Goal: Task Accomplishment & Management: Manage account settings

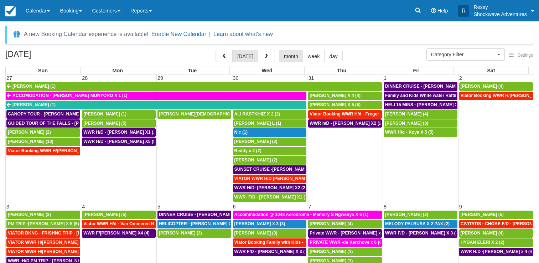
select select
click at [265, 55] on span "button" at bounding box center [266, 56] width 5 height 5
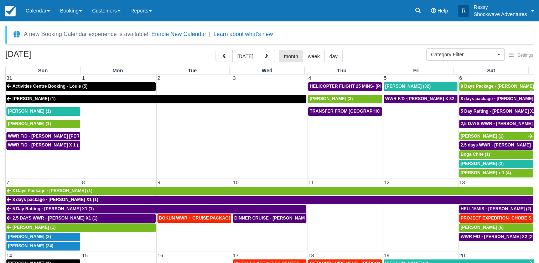
click at [111, 236] on td at bounding box center [119, 241] width 76 height 19
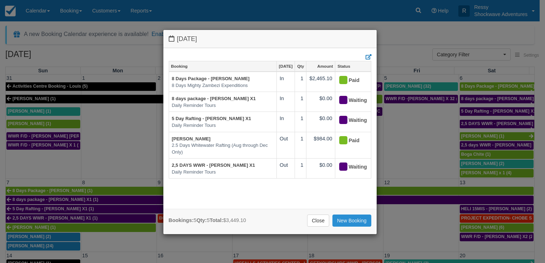
click at [353, 219] on link "New Booking" at bounding box center [351, 221] width 39 height 12
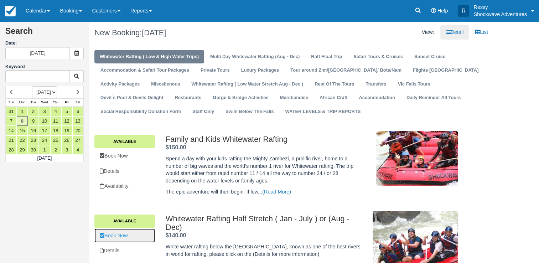
click at [130, 237] on link "Book Now" at bounding box center [124, 236] width 61 height 15
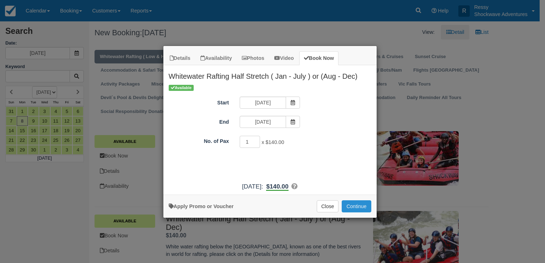
click at [359, 205] on button "Continue" at bounding box center [356, 206] width 29 height 12
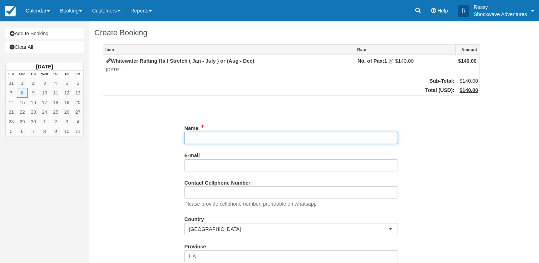
click at [261, 138] on input "Name" at bounding box center [291, 138] width 214 height 12
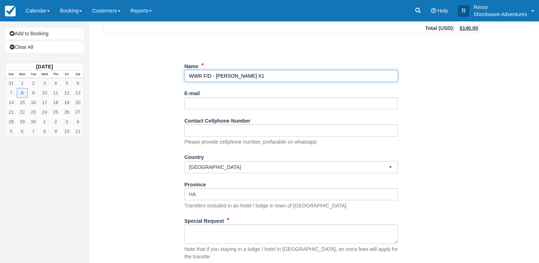
scroll to position [101, 0]
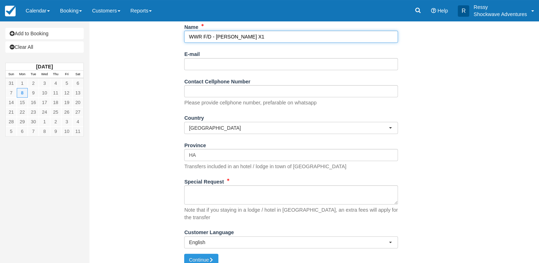
type input "WWR F/D - [PERSON_NAME] X1"
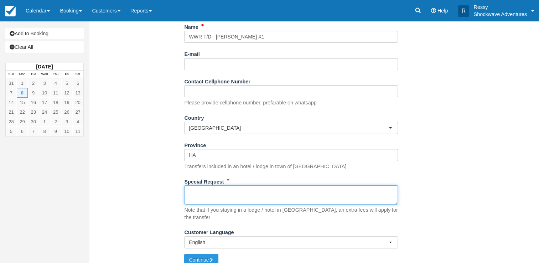
click at [207, 193] on textarea "Special Request" at bounding box center [291, 194] width 214 height 19
type textarea "HOTEL TBA"
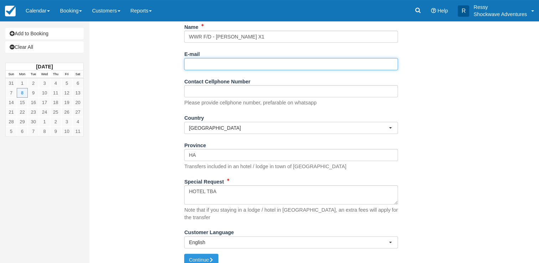
click at [200, 60] on input "E-mail" at bounding box center [291, 64] width 214 height 12
click at [197, 66] on input "E-mail" at bounding box center [291, 64] width 214 height 12
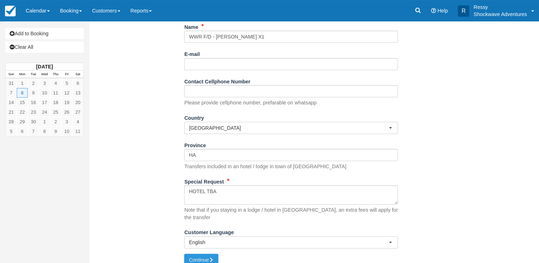
click at [169, 78] on div "Item Rate Amount Whitewater Rafting Half Stretch ( Jan - July ) or (Aug - Dec) …" at bounding box center [291, 98] width 394 height 311
click at [199, 254] on button "Continue" at bounding box center [201, 260] width 34 height 12
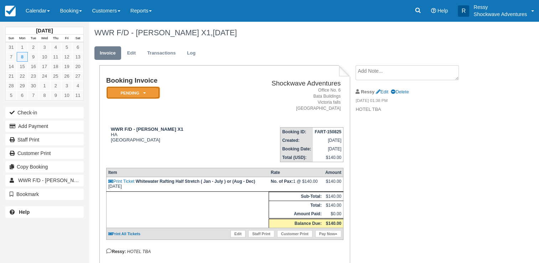
click at [143, 93] on icon at bounding box center [144, 93] width 2 height 4
click at [144, 94] on icon at bounding box center [144, 93] width 2 height 4
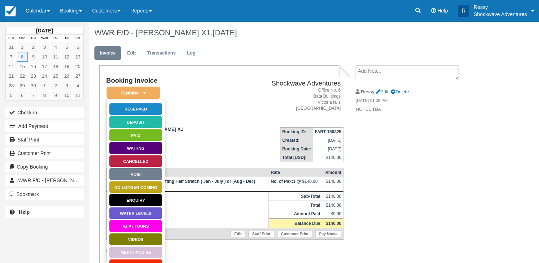
click at [193, 88] on td "Booking Invoice Pending   Reserved Deposit Paid Waiting Cancelled Void NO LONGE…" at bounding box center [166, 99] width 120 height 45
click at [253, 81] on h2 "Shockwave Adventures" at bounding box center [285, 83] width 111 height 7
click at [139, 105] on link "Reserved" at bounding box center [135, 109] width 53 height 12
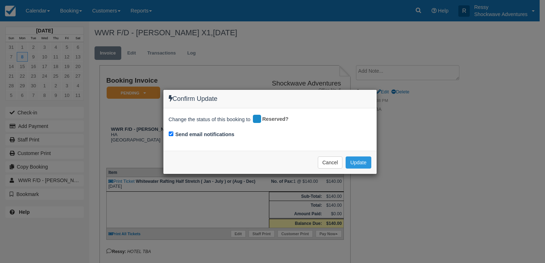
click at [168, 132] on div "Change the status of this booking to Reserved? Send email notifications" at bounding box center [269, 129] width 213 height 42
click at [171, 132] on input "Send email notifications" at bounding box center [171, 134] width 5 height 5
checkbox input "false"
click at [353, 162] on button "Update" at bounding box center [357, 163] width 25 height 12
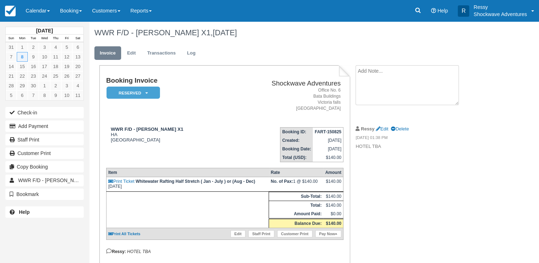
click at [373, 77] on textarea at bounding box center [407, 85] width 103 height 40
drag, startPoint x: 356, startPoint y: 148, endPoint x: 383, endPoint y: 144, distance: 27.0
click at [383, 144] on p "HOTEL TBA" at bounding box center [416, 146] width 120 height 7
drag, startPoint x: 396, startPoint y: 98, endPoint x: 357, endPoint y: 212, distance: 120.5
click at [357, 212] on div "Booking Invoice Reserved   Pending Deposit Paid Waiting Cancelled Void NO LONGE…" at bounding box center [285, 177] width 392 height 225
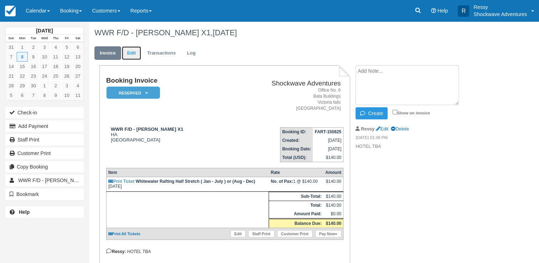
click at [130, 51] on link "Edit" at bounding box center [131, 53] width 19 height 14
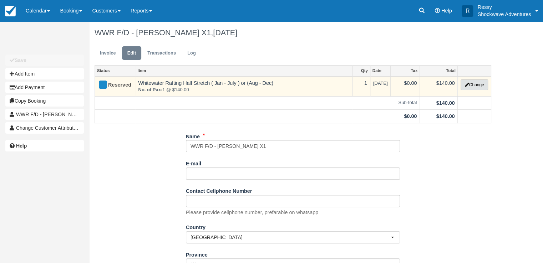
click at [476, 83] on button "Change" at bounding box center [473, 84] width 27 height 11
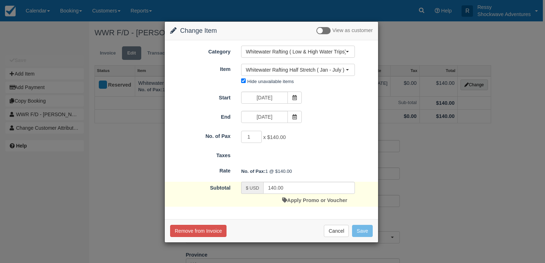
click at [406, 159] on div "Change Item Add Item View as customer Category Whitewater Rafting ( Low & High …" at bounding box center [272, 131] width 545 height 263
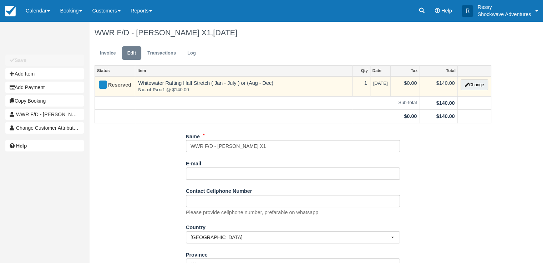
click at [124, 81] on div "Reserved" at bounding box center [112, 84] width 28 height 11
click at [123, 87] on div "Reserved" at bounding box center [112, 84] width 28 height 11
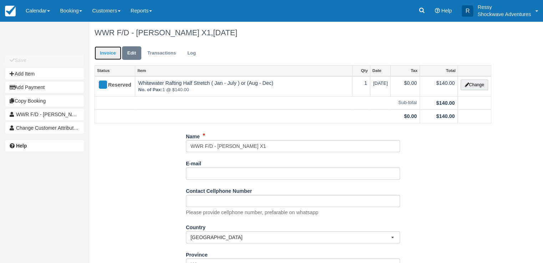
click at [113, 49] on link "Invoice" at bounding box center [107, 53] width 27 height 14
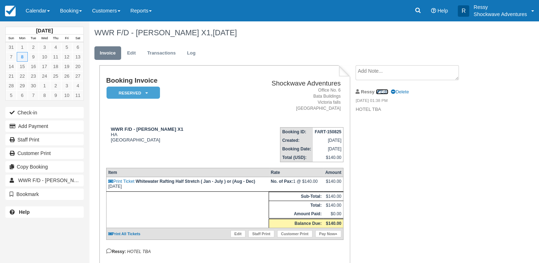
click at [378, 90] on icon at bounding box center [378, 92] width 5 height 5
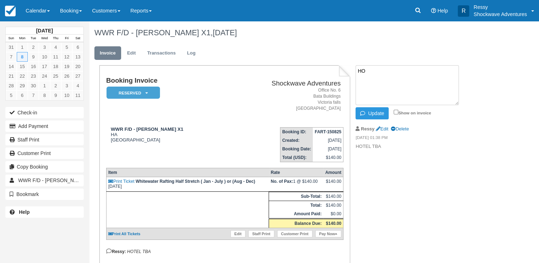
type textarea "H"
type textarea "P"
type textarea "c"
type textarea "Clients are staying at Pennywise Cottages"
click at [360, 113] on icon "button" at bounding box center [364, 113] width 8 height 5
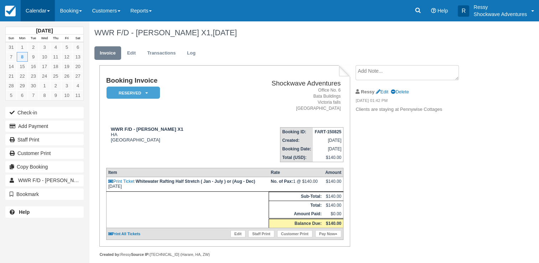
click at [37, 11] on link "Calendar" at bounding box center [38, 10] width 34 height 21
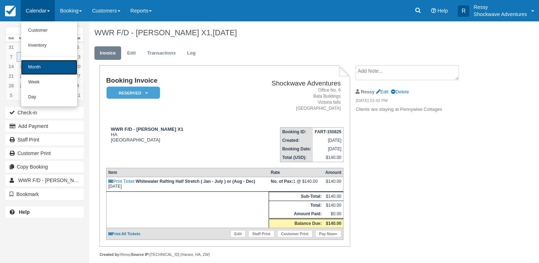
click at [46, 67] on link "Month" at bounding box center [49, 67] width 56 height 15
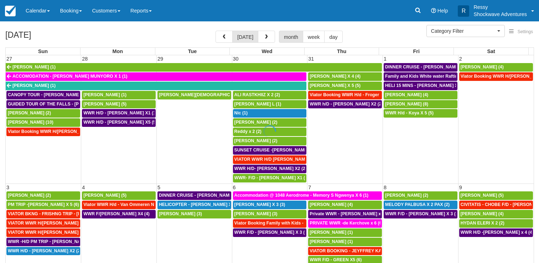
select select
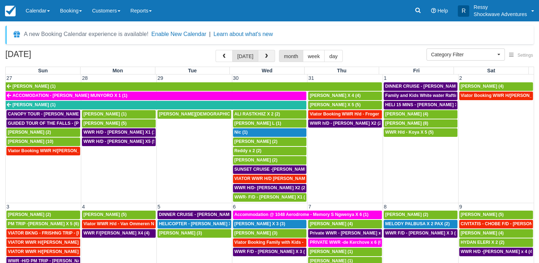
click at [258, 59] on button "button" at bounding box center [266, 56] width 17 height 12
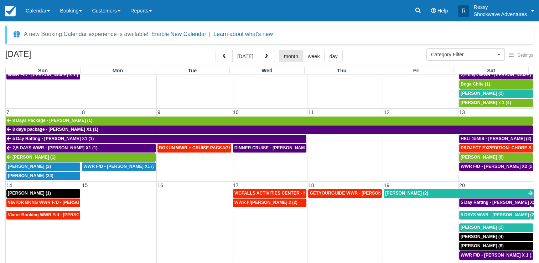
scroll to position [36, 0]
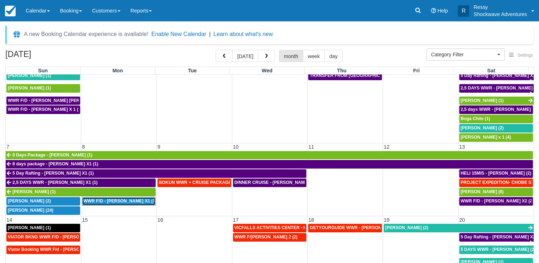
click at [109, 201] on span "WWR F/D - [PERSON_NAME] X1 (1)" at bounding box center [119, 201] width 73 height 5
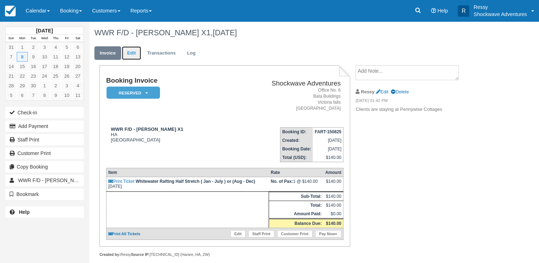
click at [131, 55] on link "Edit" at bounding box center [131, 53] width 19 height 14
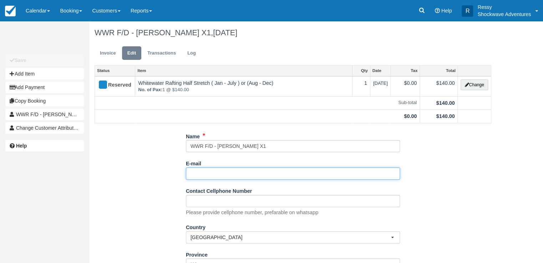
click at [204, 173] on input "E-mail" at bounding box center [293, 174] width 214 height 12
paste input "[EMAIL_ADDRESS][DOMAIN_NAME]"
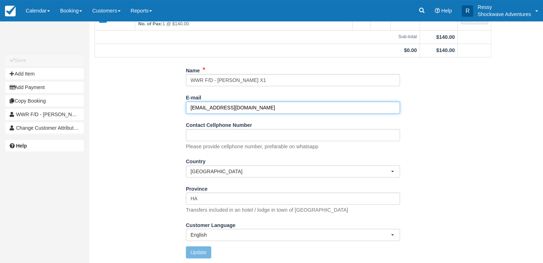
type input "[EMAIL_ADDRESS][DOMAIN_NAME]"
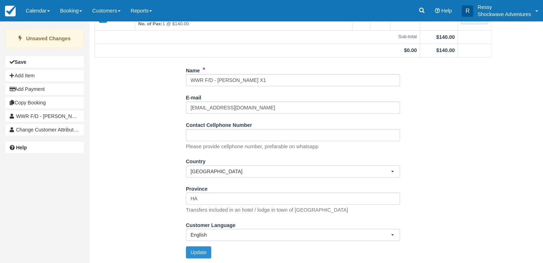
click at [201, 254] on button "Update" at bounding box center [198, 252] width 25 height 12
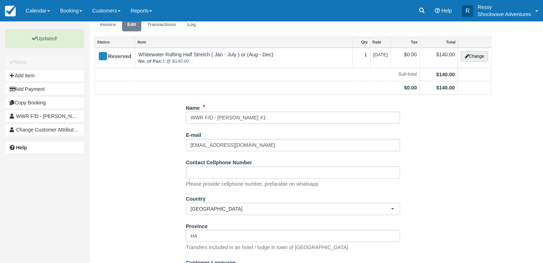
scroll to position [0, 0]
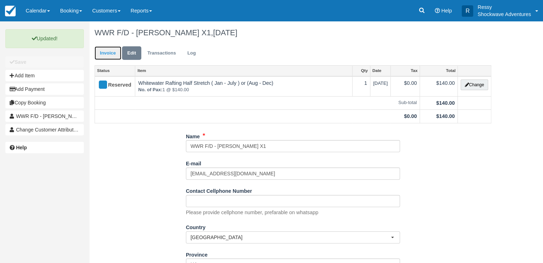
click at [113, 52] on link "Invoice" at bounding box center [107, 53] width 27 height 14
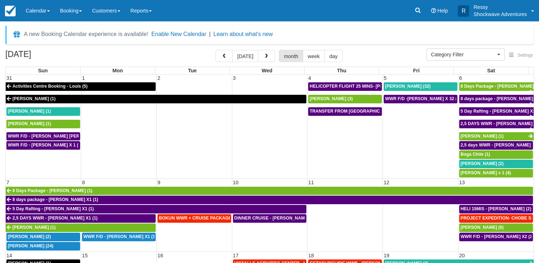
select select
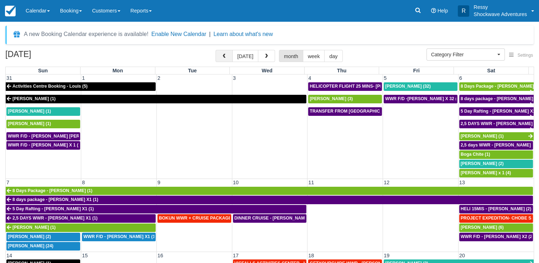
click at [222, 56] on button "button" at bounding box center [224, 56] width 17 height 12
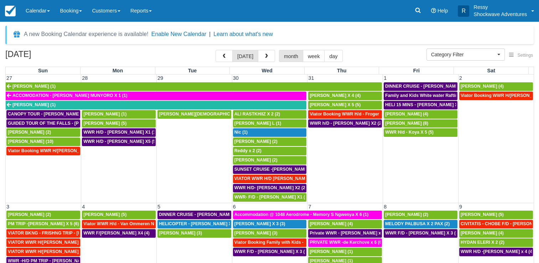
click at [216, 50] on button "button" at bounding box center [224, 56] width 17 height 12
